Goal: Transaction & Acquisition: Book appointment/travel/reservation

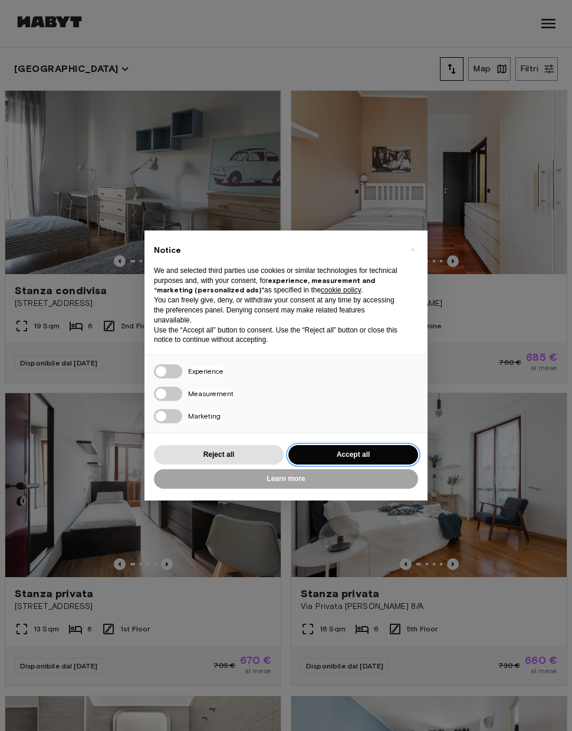
click at [391, 451] on button "Accept all" at bounding box center [353, 454] width 130 height 19
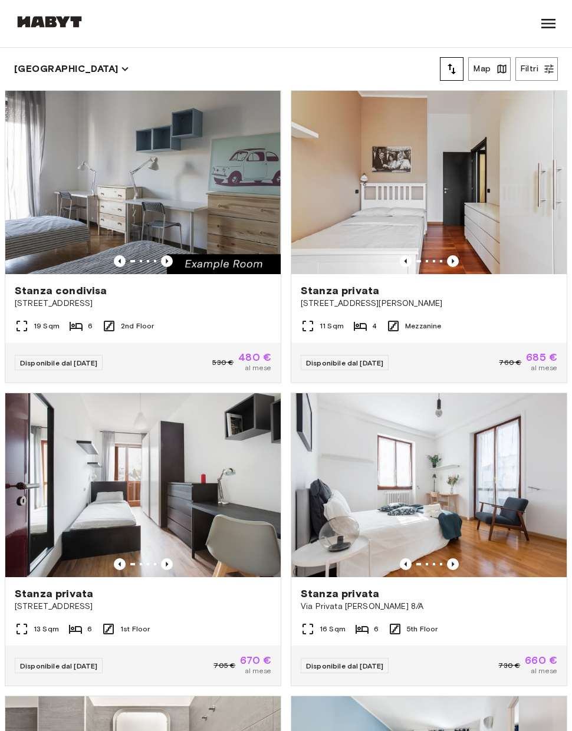
click at [103, 358] on div "Disponibile dal [DATE]" at bounding box center [59, 362] width 88 height 15
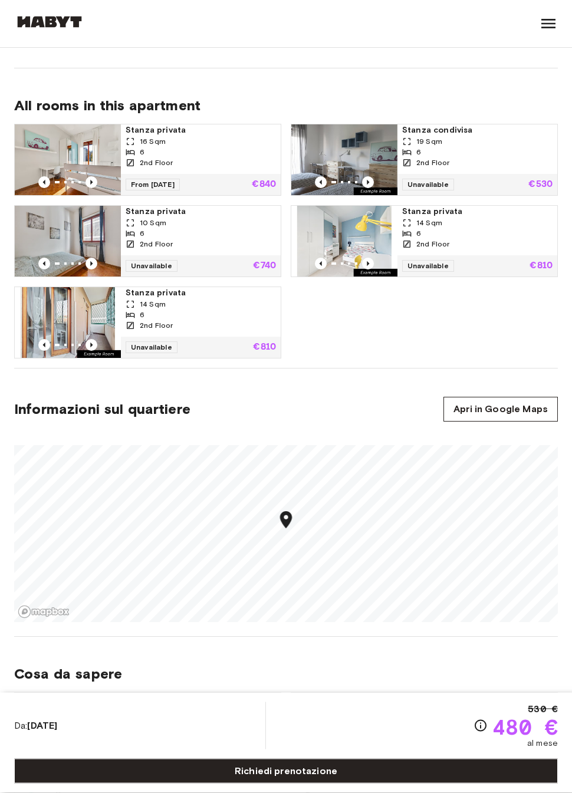
scroll to position [781, 0]
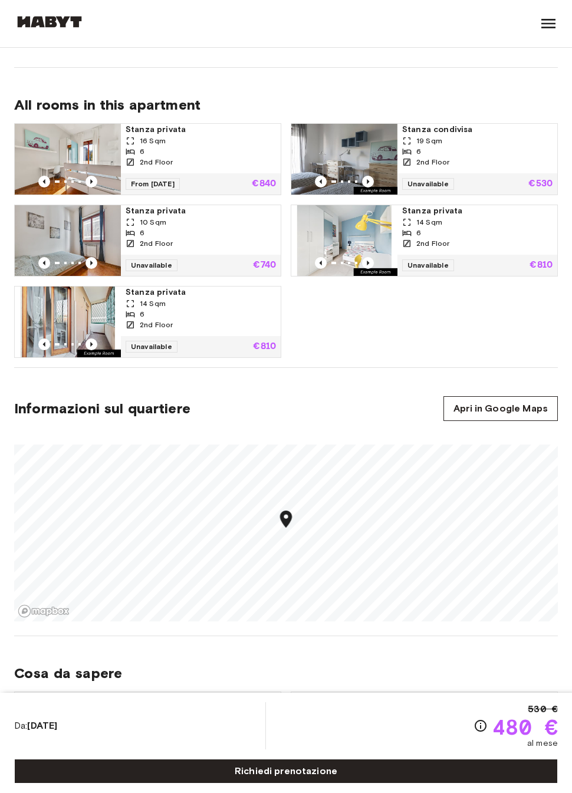
click at [383, 730] on link "Richiedi prenotazione" at bounding box center [285, 770] width 543 height 25
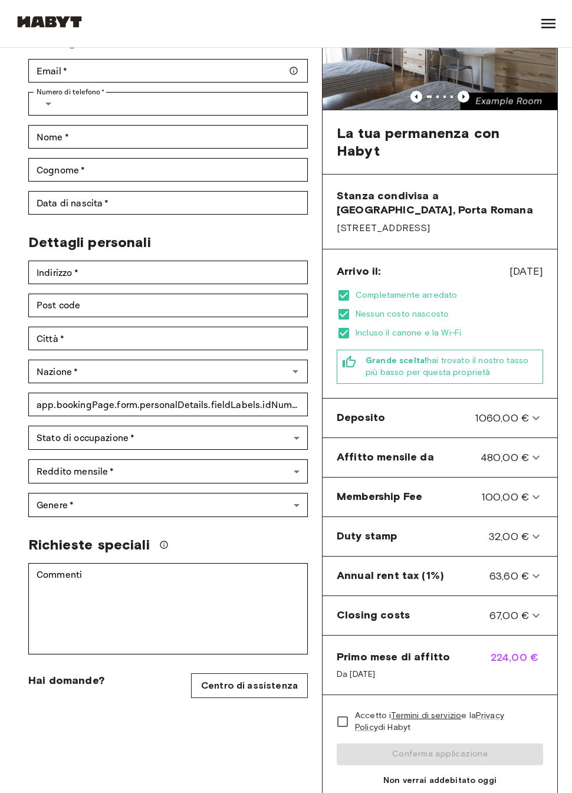
scroll to position [139, 0]
click at [534, 423] on icon at bounding box center [536, 417] width 14 height 14
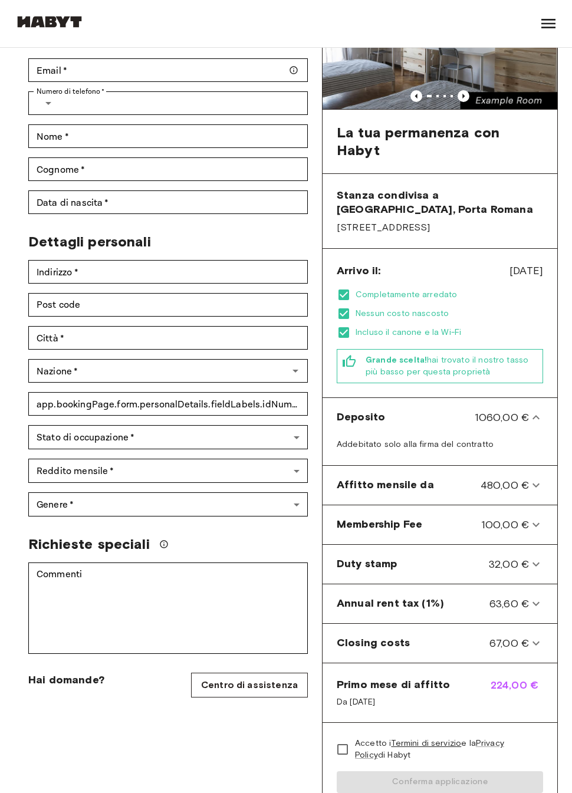
click at [532, 422] on icon at bounding box center [536, 417] width 14 height 14
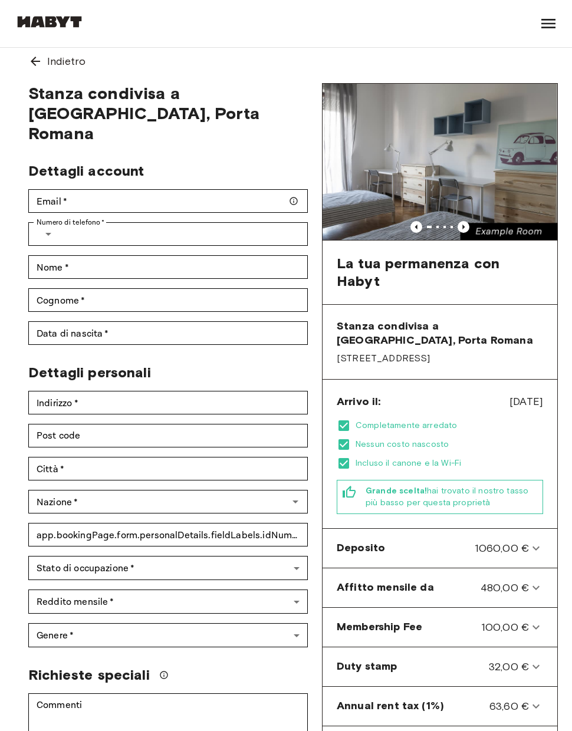
scroll to position [0, 0]
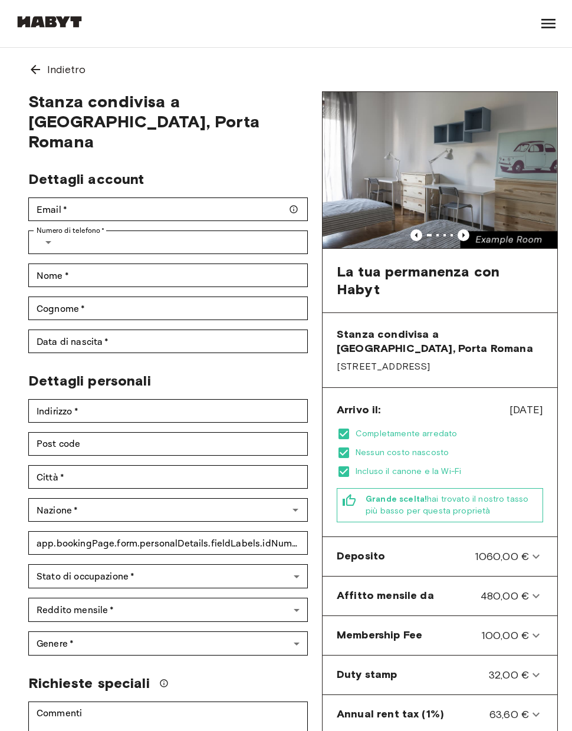
click at [464, 235] on icon "Previous image" at bounding box center [463, 235] width 2 height 5
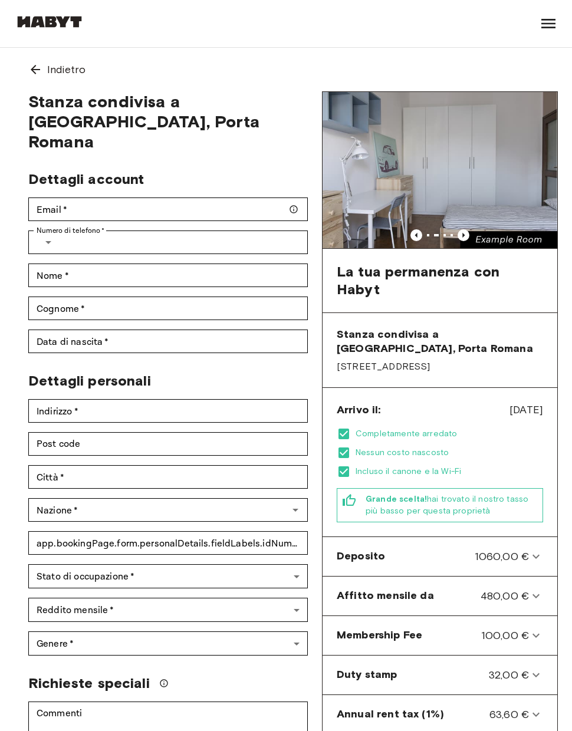
click at [464, 235] on icon "Previous image" at bounding box center [463, 235] width 12 height 12
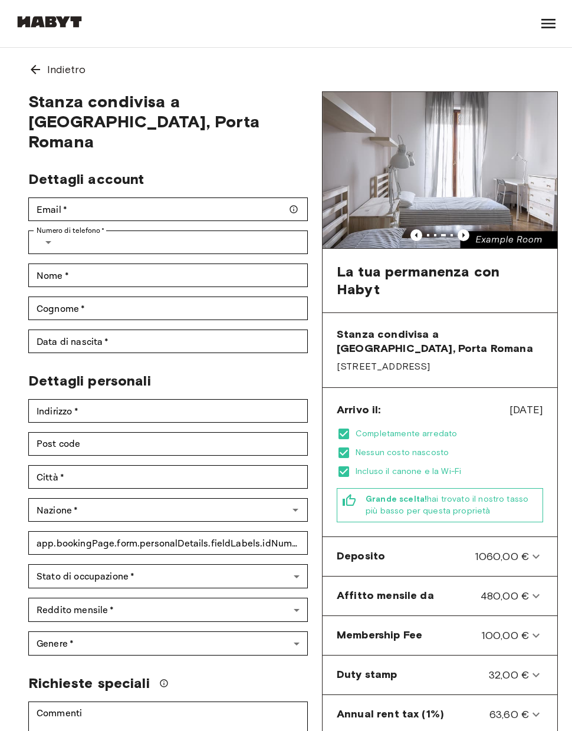
click at [467, 226] on img at bounding box center [439, 170] width 235 height 156
click at [458, 228] on img at bounding box center [439, 170] width 235 height 156
click at [458, 236] on icon "Previous image" at bounding box center [463, 235] width 12 height 12
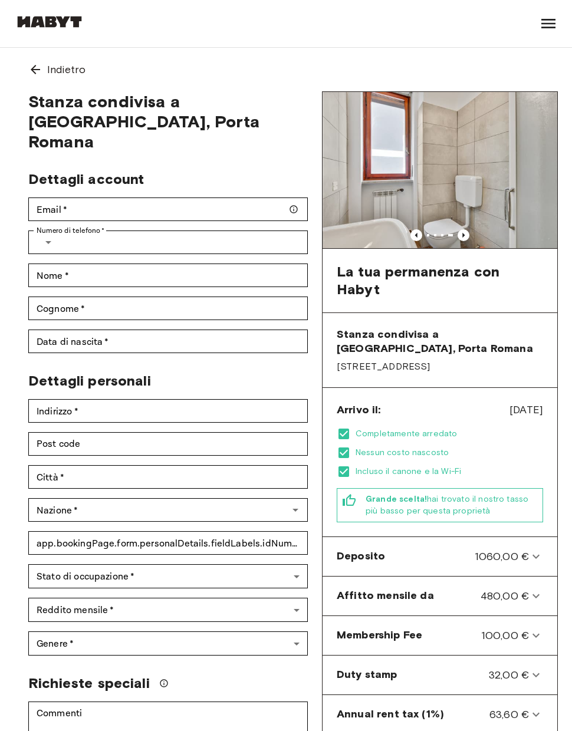
click at [460, 231] on icon "Previous image" at bounding box center [463, 235] width 12 height 12
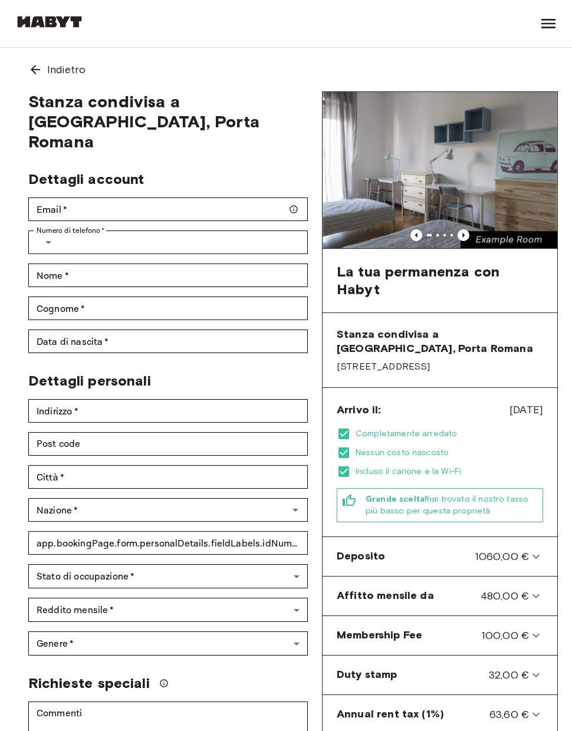
click at [460, 231] on icon "Previous image" at bounding box center [463, 235] width 12 height 12
